Goal: Transaction & Acquisition: Purchase product/service

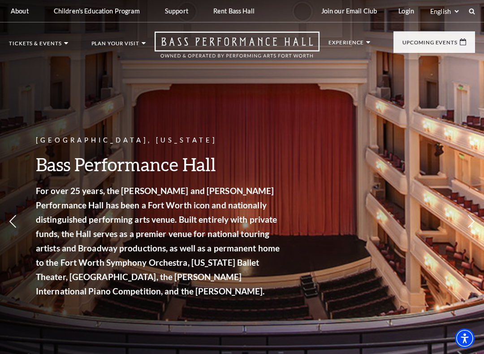
click at [51, 87] on link "Now On Sale" at bounding box center [43, 86] width 52 height 8
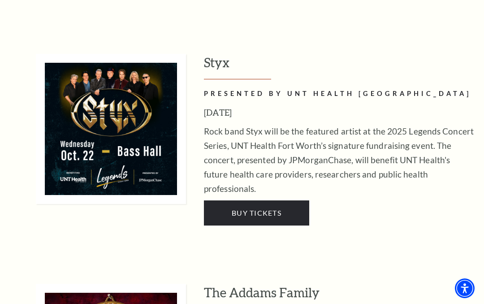
scroll to position [1775, 0]
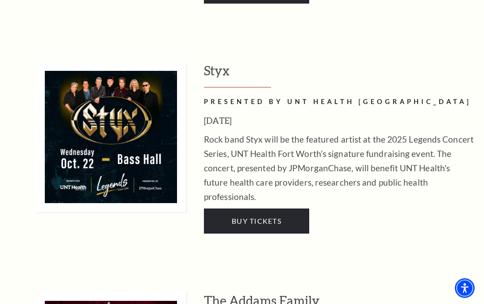
click at [279, 217] on span "Buy Tickets" at bounding box center [257, 221] width 50 height 9
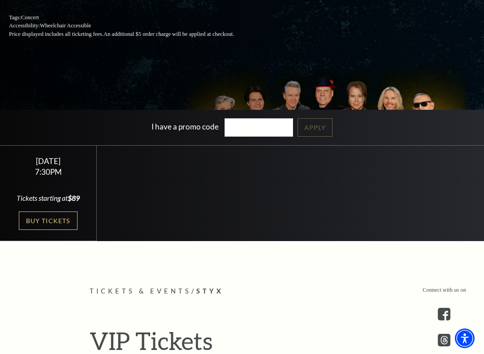
scroll to position [177, 0]
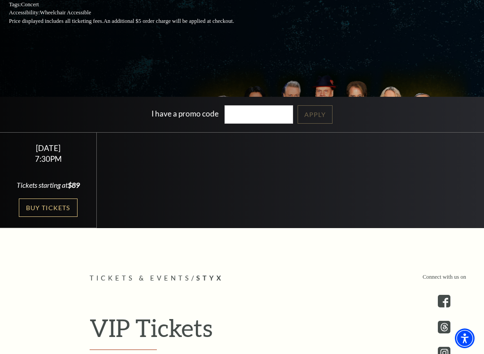
click at [52, 207] on link "Buy Tickets" at bounding box center [48, 208] width 58 height 18
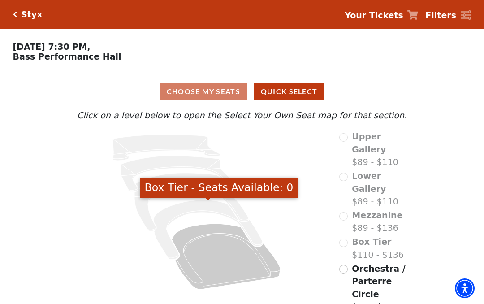
click at [205, 207] on icon "Box Tier - Seats Available: 0" at bounding box center [207, 230] width 109 height 60
click at [239, 267] on icon "Orchestra / Parterre Circle - Seats Available: 244" at bounding box center [226, 256] width 109 height 65
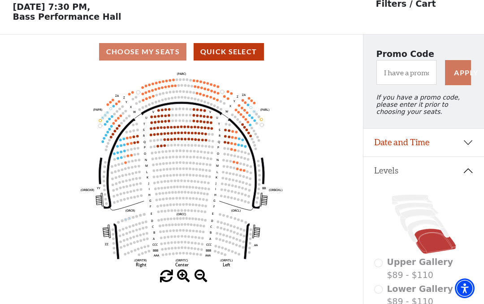
scroll to position [42, 0]
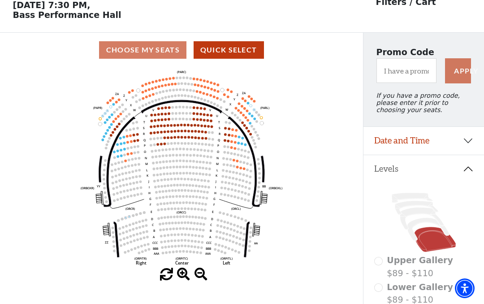
click at [206, 139] on circle at bounding box center [205, 138] width 3 height 3
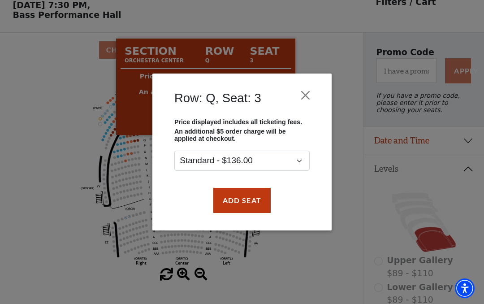
click at [313, 87] on button "Close" at bounding box center [305, 95] width 17 height 17
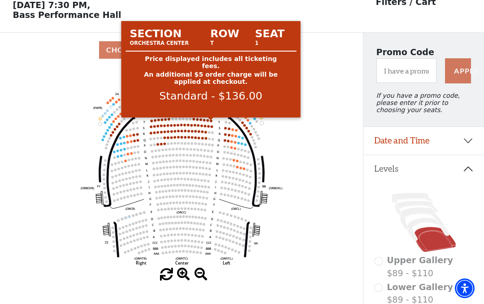
click at [210, 122] on circle at bounding box center [211, 120] width 3 height 3
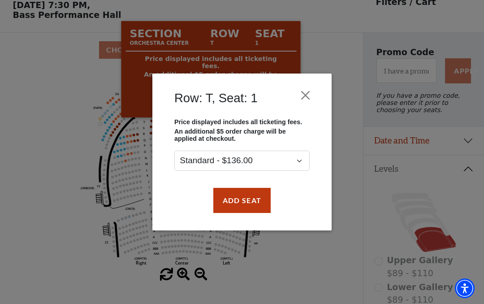
click at [305, 94] on button "Close" at bounding box center [305, 95] width 17 height 17
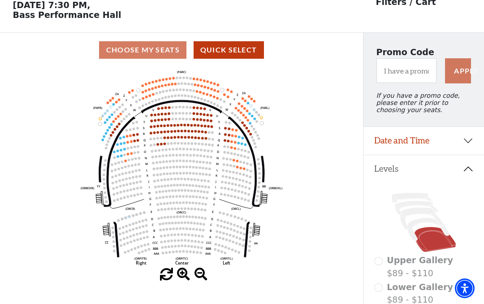
click at [152, 96] on circle at bounding box center [153, 94] width 3 height 3
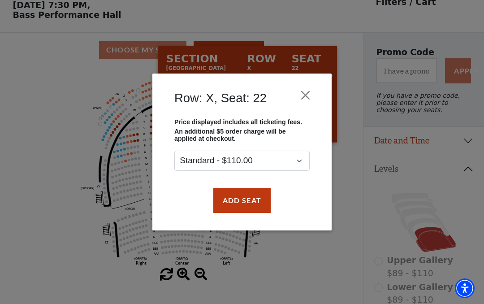
click at [309, 91] on button "Close" at bounding box center [305, 95] width 17 height 17
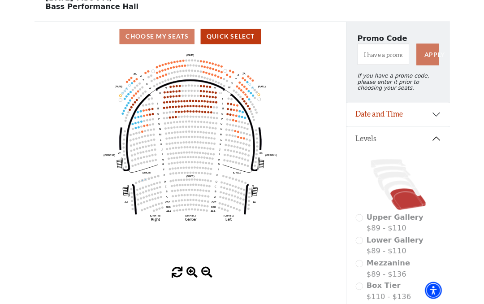
scroll to position [48, 0]
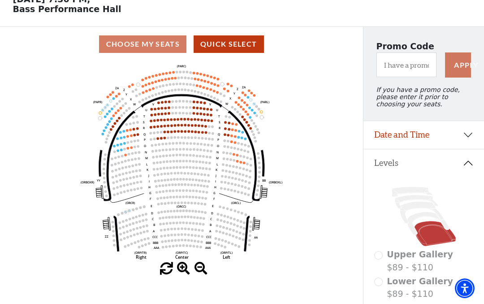
click at [257, 98] on icon "Left (ORPITL) Right (ORPITR) Center (ORPITC) ZZ AA YY BB ZA ZA (ORCL) (ORCR) (O…" at bounding box center [181, 161] width 327 height 201
click at [256, 96] on icon "Left (ORPITL) Right (ORPITR) Center (ORPITC) ZZ AA YY BB ZA ZA (ORCL) (ORCR) (O…" at bounding box center [181, 161] width 327 height 201
click at [252, 98] on icon "Left (ORPITL) Right (ORPITR) Center (ORPITC) ZZ AA YY BB ZA ZA (ORCL) (ORCR) (O…" at bounding box center [181, 161] width 327 height 201
click at [212, 85] on circle at bounding box center [211, 83] width 3 height 3
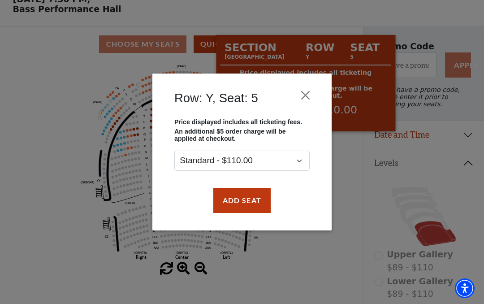
click at [313, 88] on button "Close" at bounding box center [305, 95] width 17 height 17
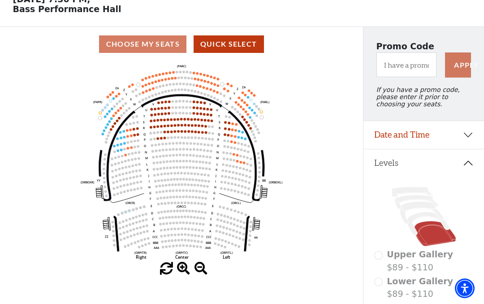
click at [281, 109] on icon "Left (ORPITL) Right (ORPITR) Center (ORPITC) ZZ AA YY BB ZA ZA (ORCL) (ORCR) (O…" at bounding box center [181, 161] width 327 height 201
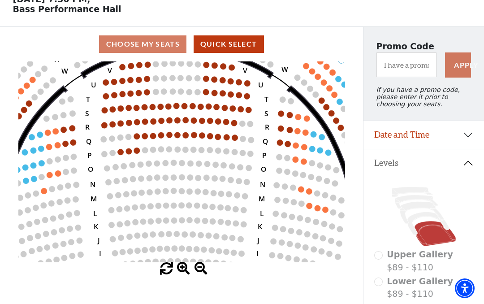
click at [260, 94] on icon "Left (ORPITL) Right (ORPITR) Center (ORPITC) ZZ AA YY BB ZA ZA (ORCL) (ORCR) (O…" at bounding box center [181, 161] width 327 height 201
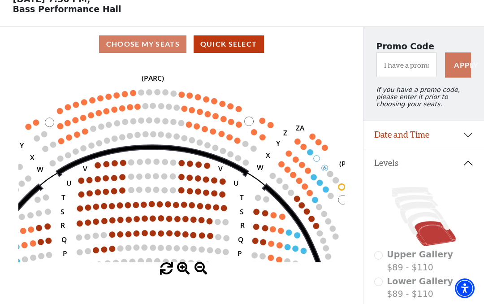
click at [327, 191] on circle at bounding box center [326, 190] width 6 height 6
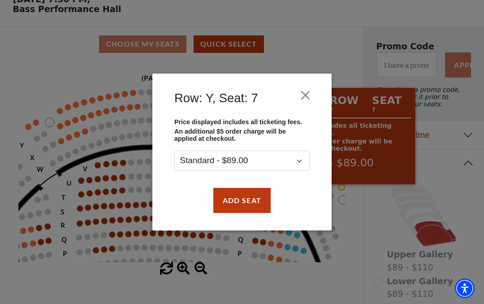
click at [314, 87] on div "Row: Y, Seat: 7" at bounding box center [242, 101] width 152 height 36
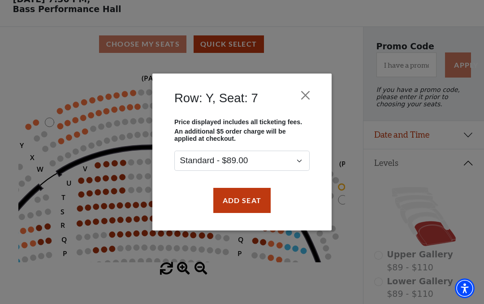
click at [318, 90] on div "Row: Y, Seat: 7" at bounding box center [242, 101] width 152 height 36
click at [310, 96] on button "Close" at bounding box center [305, 95] width 17 height 17
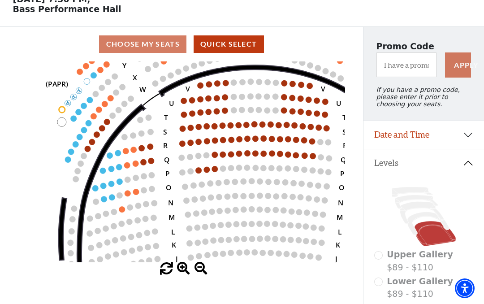
click at [110, 197] on circle at bounding box center [112, 197] width 6 height 6
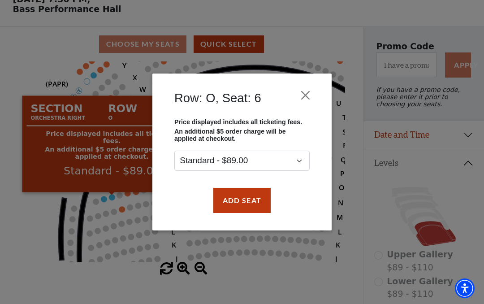
click at [313, 88] on button "Close" at bounding box center [305, 95] width 17 height 17
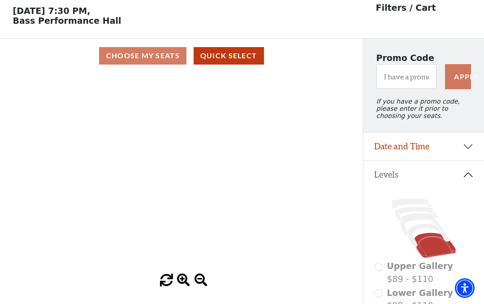
scroll to position [0, 0]
